Goal: Check status: Verify the current state of an ongoing process or item

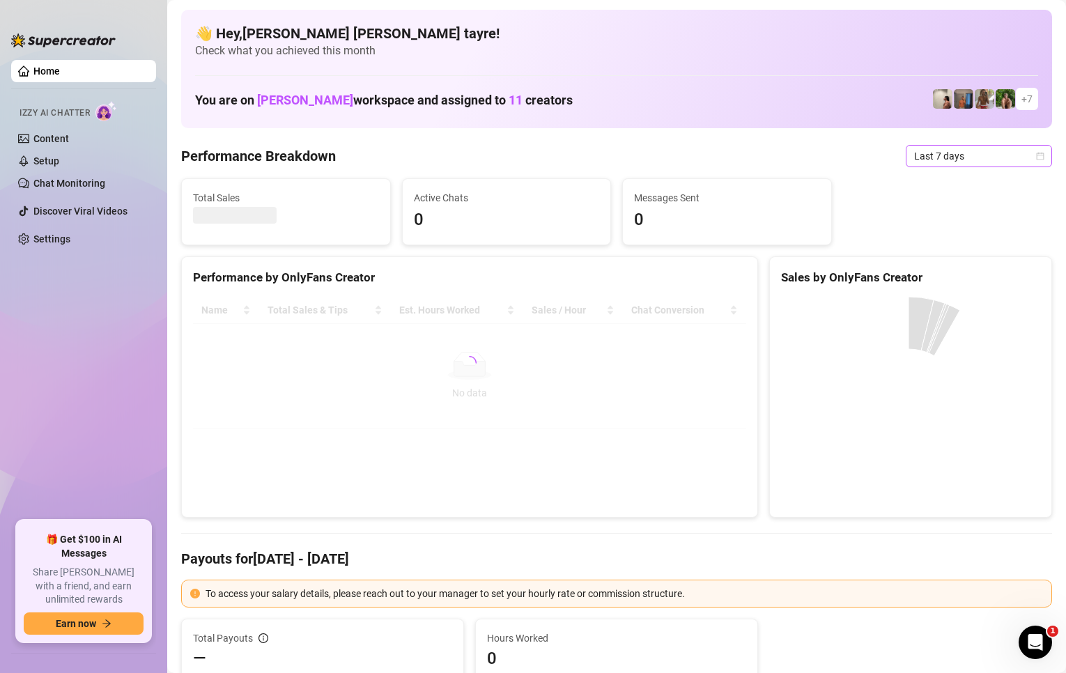
click at [933, 164] on span "Last 7 days" at bounding box center [979, 156] width 130 height 21
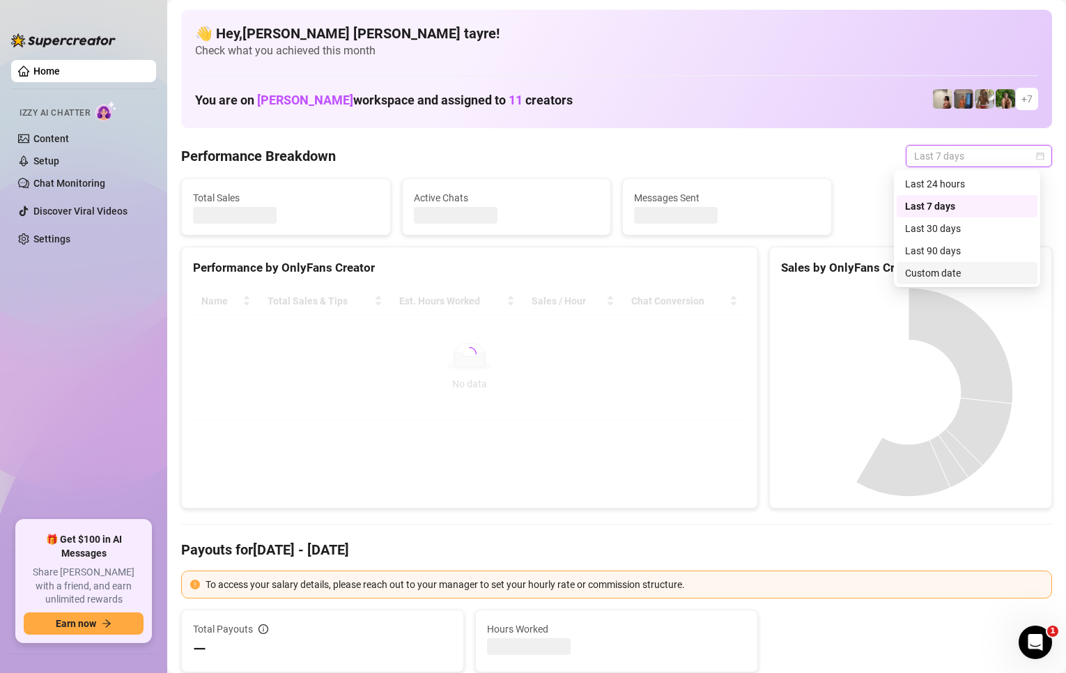
click at [919, 268] on div "Custom date" at bounding box center [967, 272] width 124 height 15
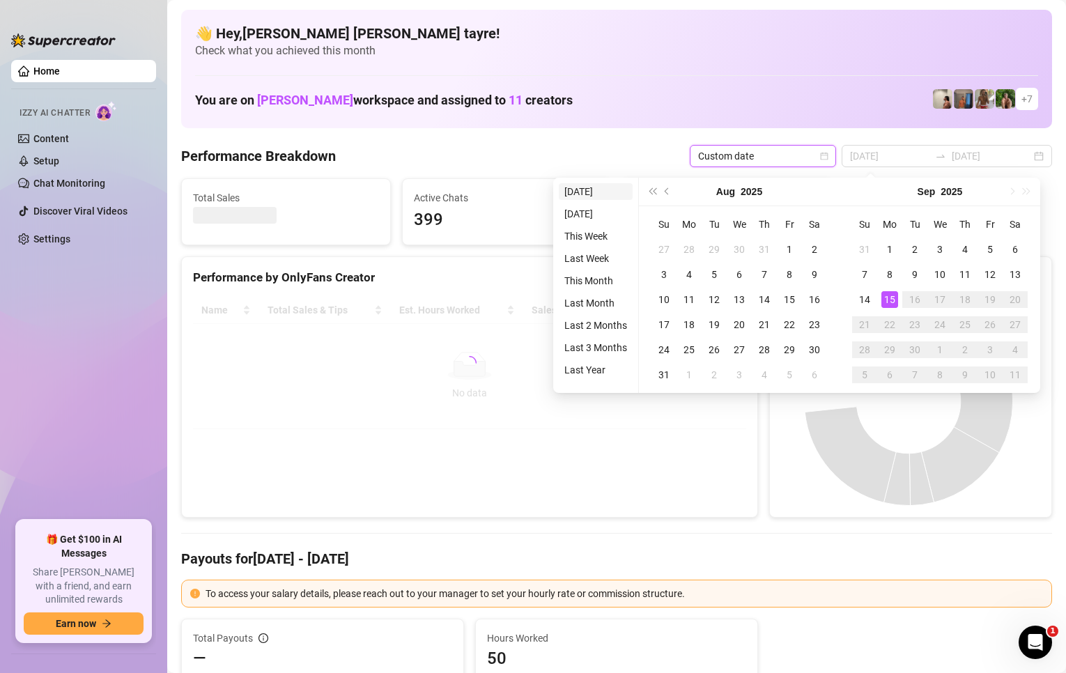
type input "[DATE]"
click at [585, 194] on li "[DATE]" at bounding box center [596, 191] width 74 height 17
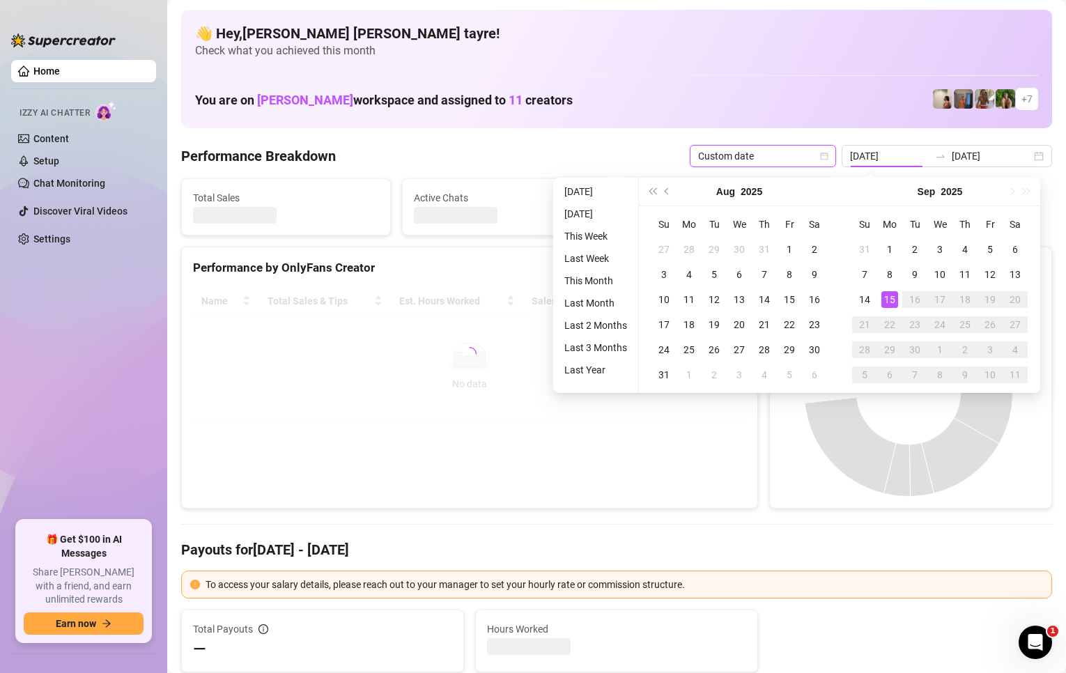
type input "[DATE]"
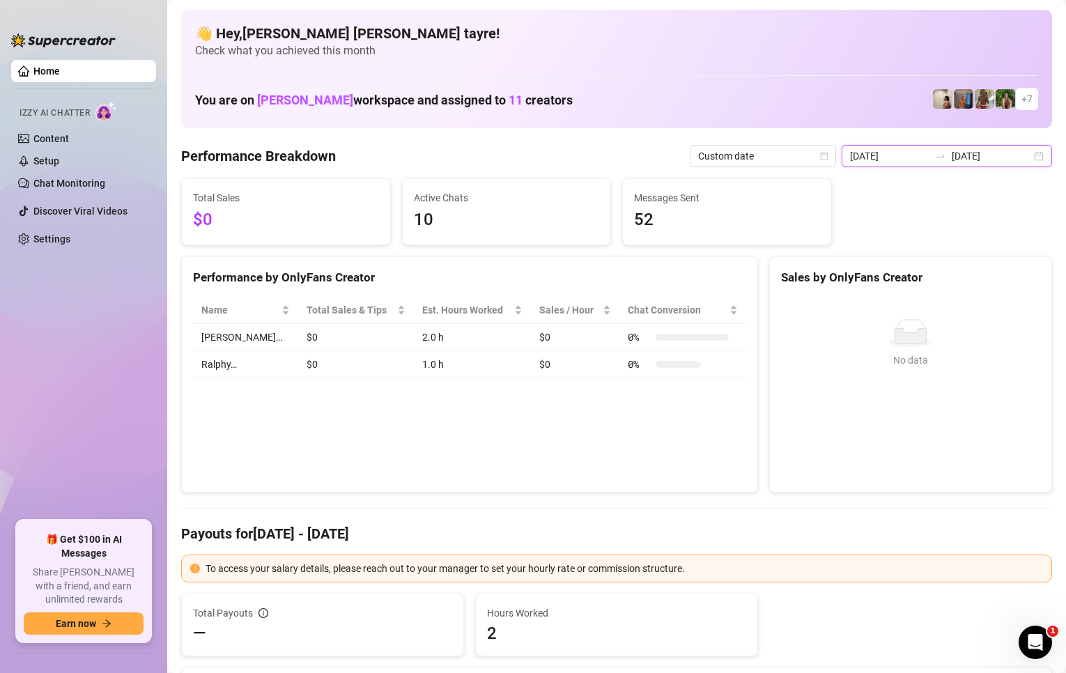
click at [957, 160] on input "[DATE]" at bounding box center [990, 155] width 79 height 15
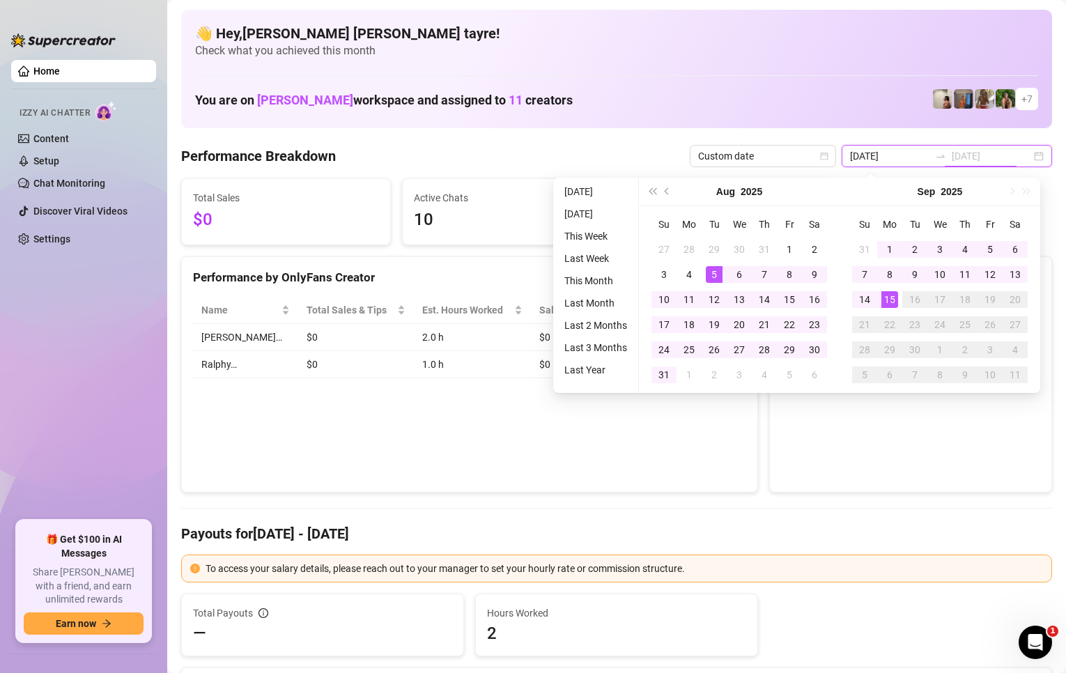
type input "[DATE]"
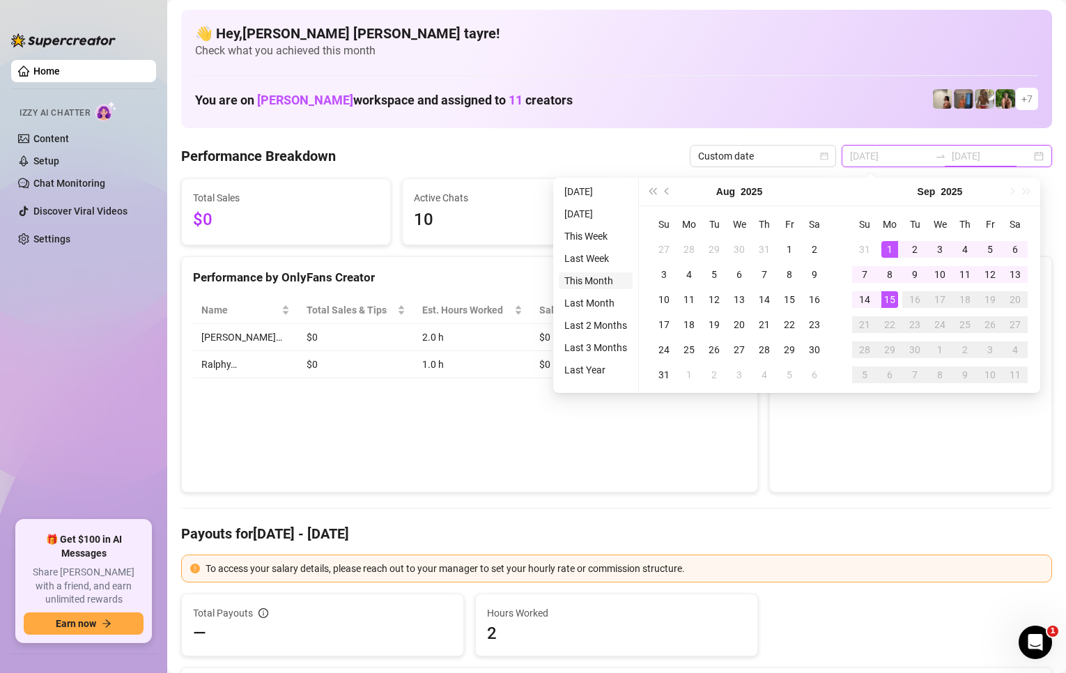
type input "[DATE]"
click at [585, 280] on li "This Month" at bounding box center [596, 280] width 74 height 17
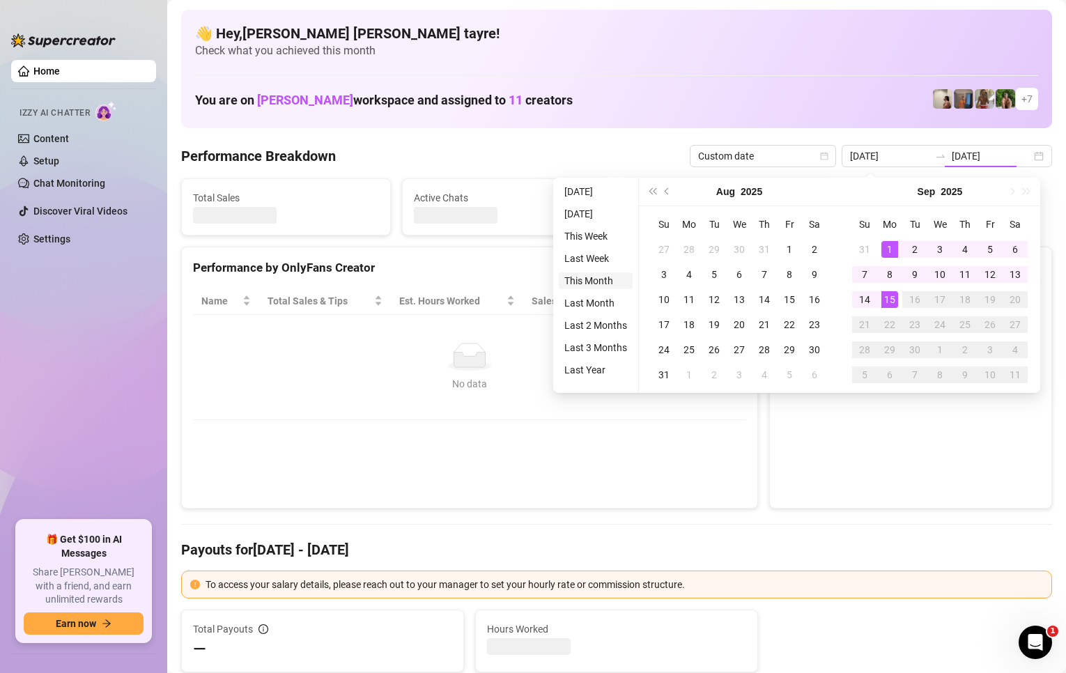
type input "[DATE]"
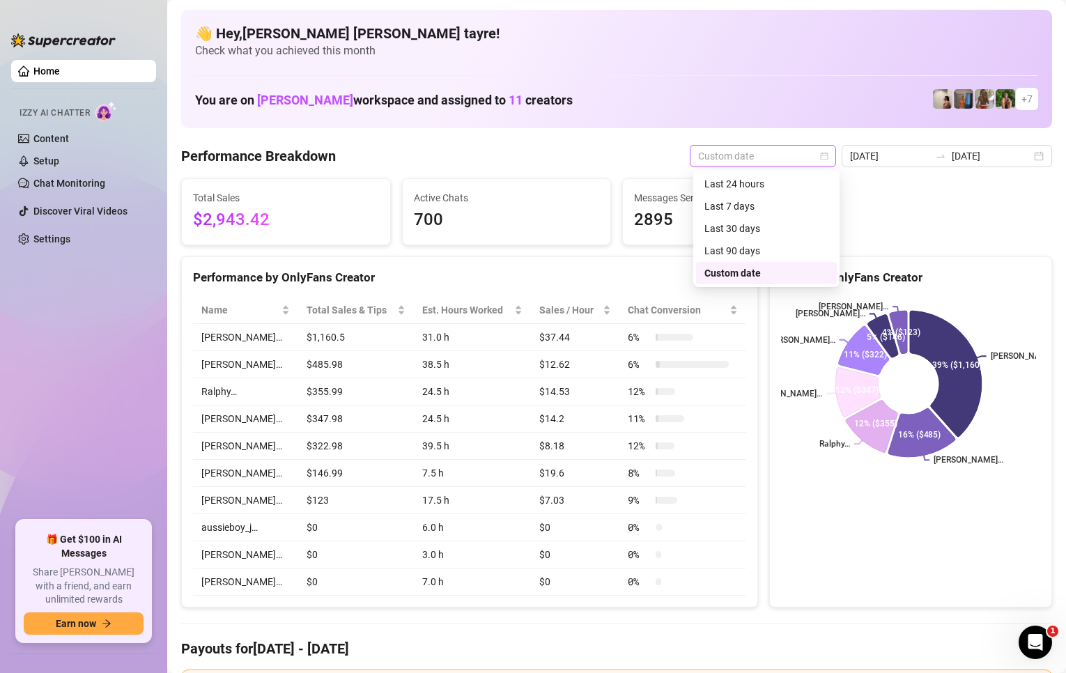
click at [710, 157] on span "Custom date" at bounding box center [763, 156] width 130 height 21
drag, startPoint x: 913, startPoint y: 202, endPoint x: 914, endPoint y: 187, distance: 15.3
click at [914, 202] on div "Total Sales $2,943.42 Active Chats 700 Messages Sent 2895" at bounding box center [617, 211] width 882 height 67
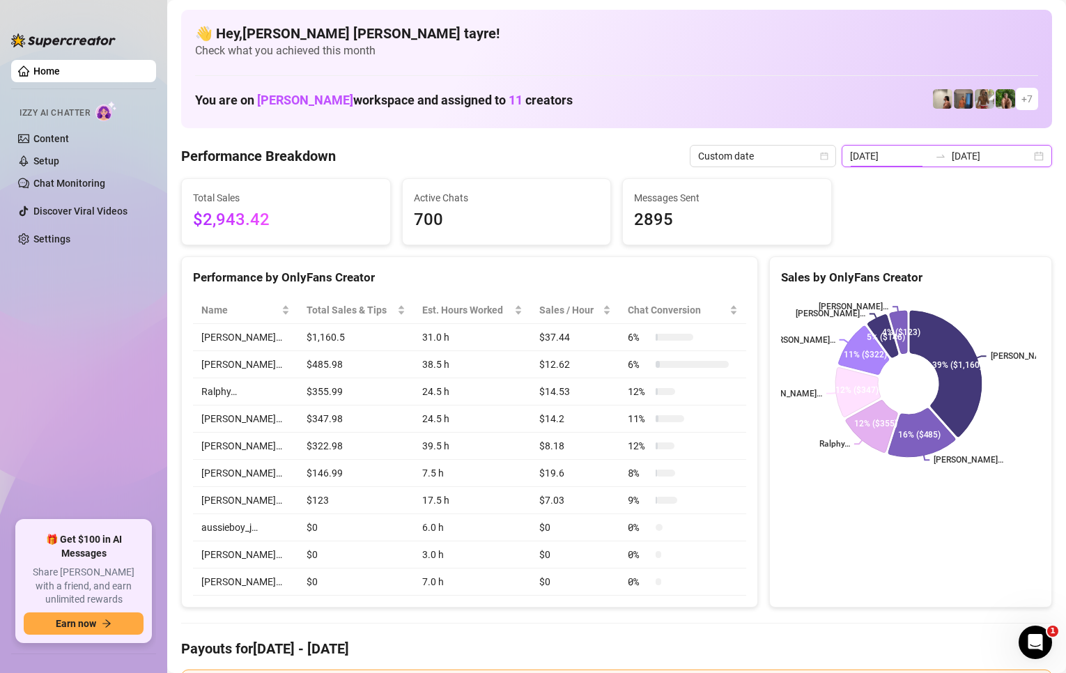
click at [916, 154] on input "[DATE]" at bounding box center [889, 155] width 79 height 15
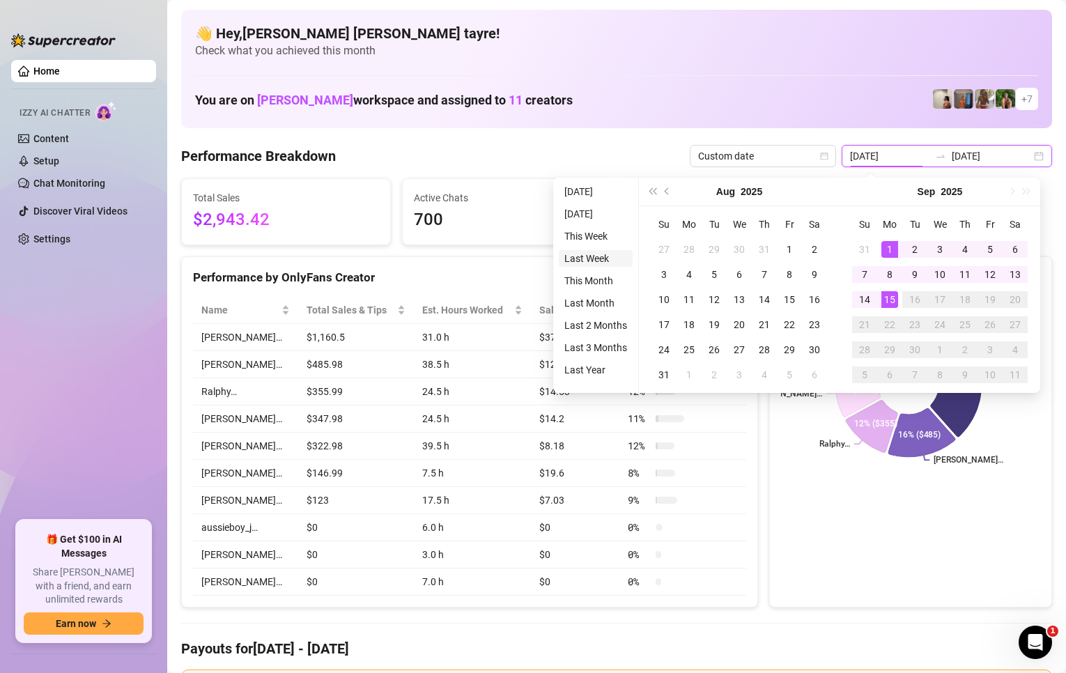
type input "[DATE]"
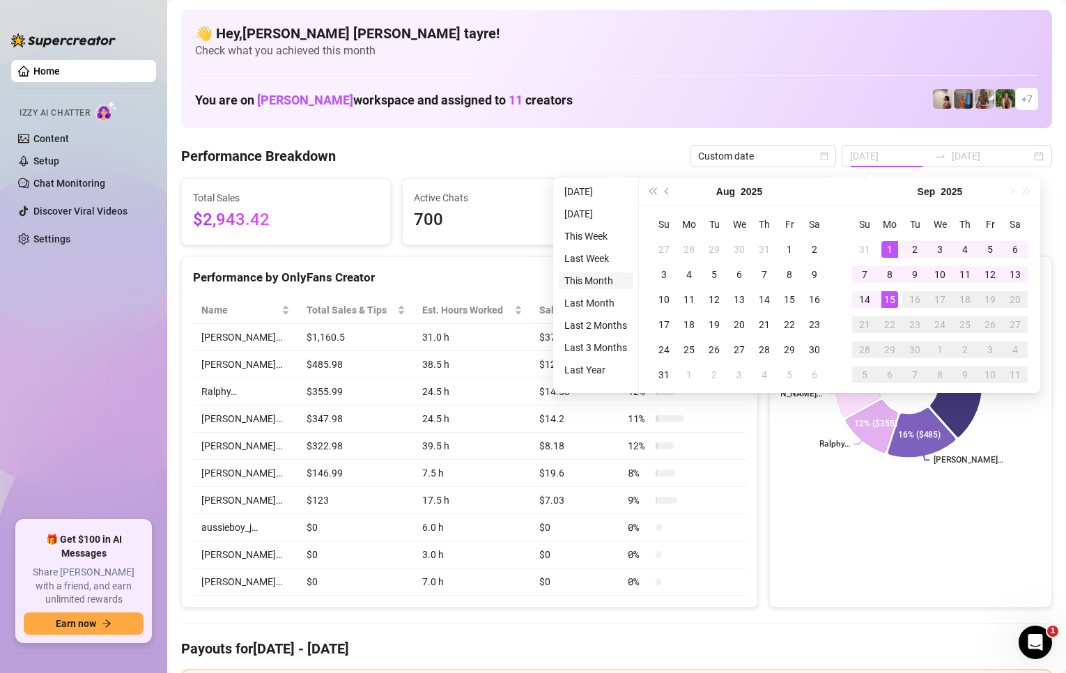
click at [593, 281] on li "This Month" at bounding box center [596, 280] width 74 height 17
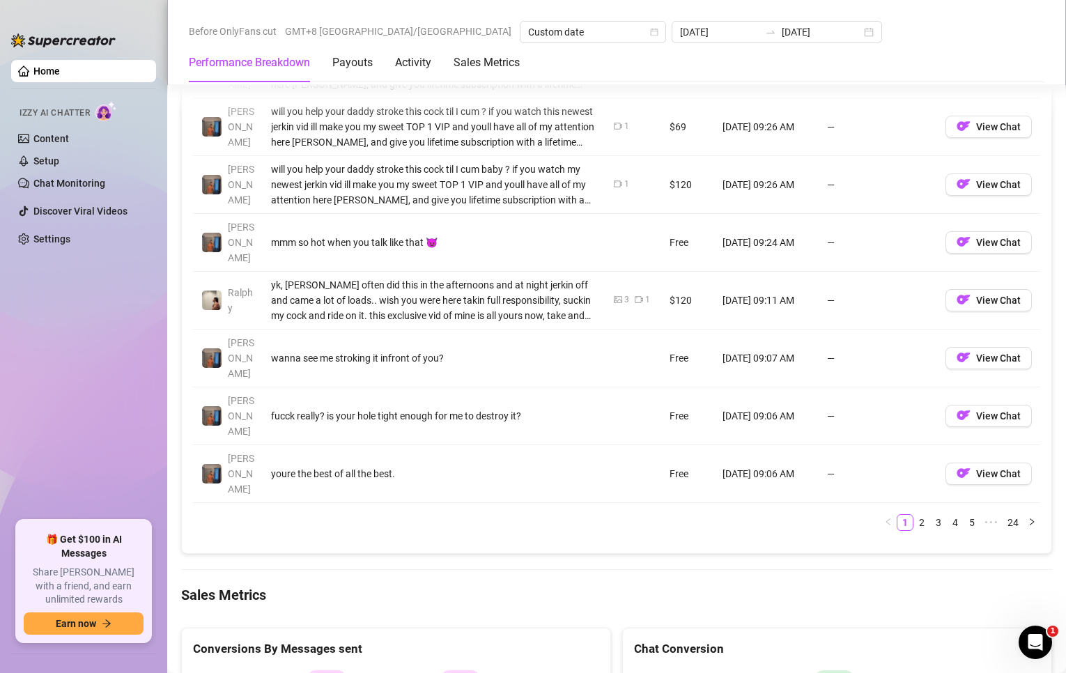
scroll to position [1881, 0]
